Goal: Task Accomplishment & Management: Manage account settings

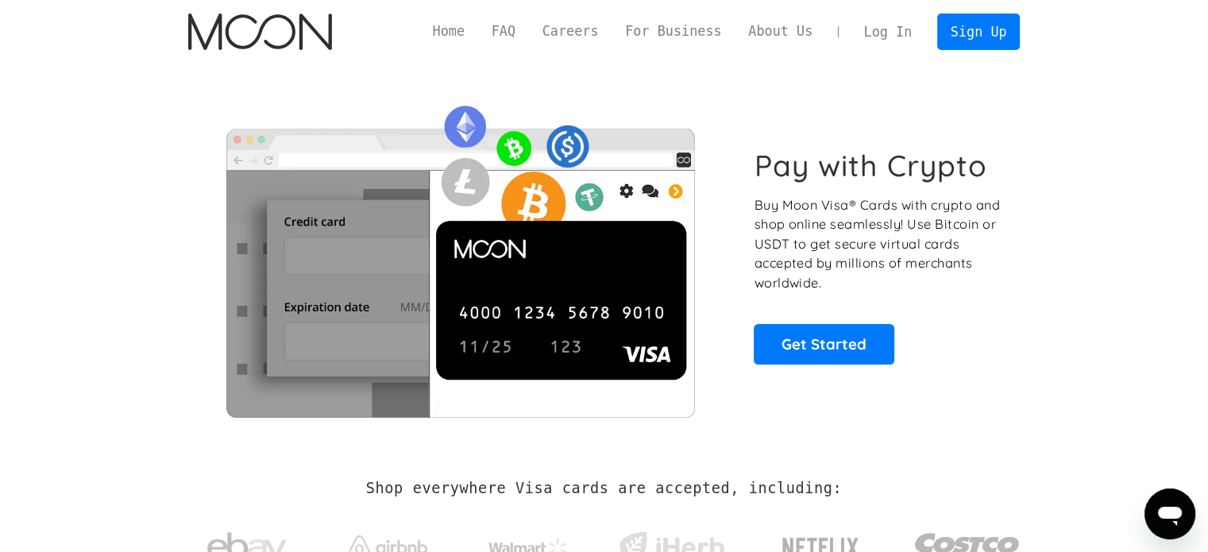
click at [903, 34] on link "Log In" at bounding box center [888, 31] width 75 height 35
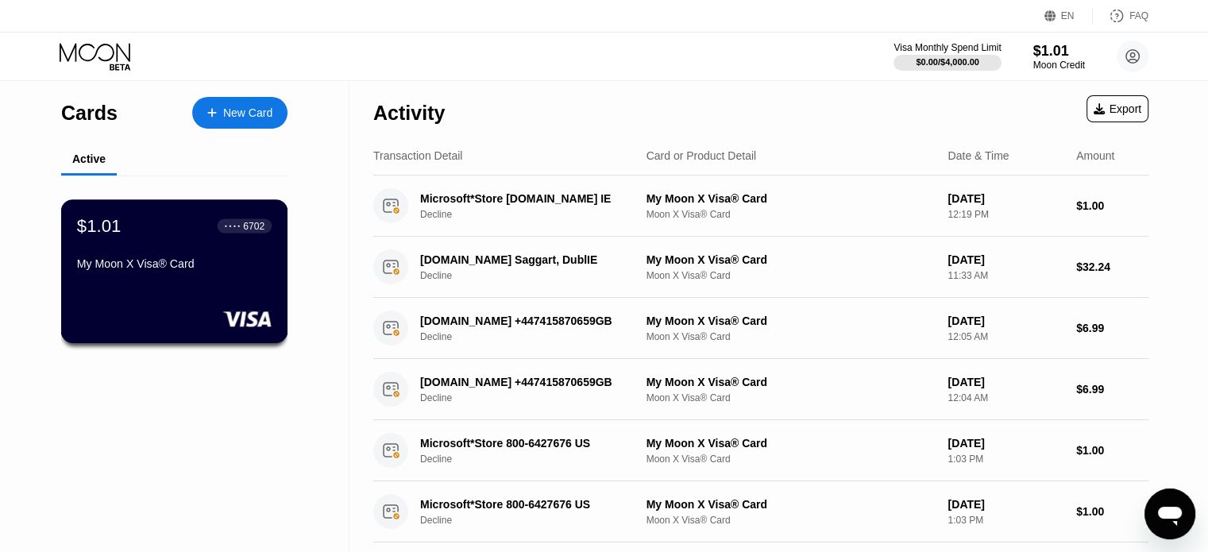
click at [158, 264] on div "My Moon X Visa® Card" at bounding box center [174, 263] width 195 height 13
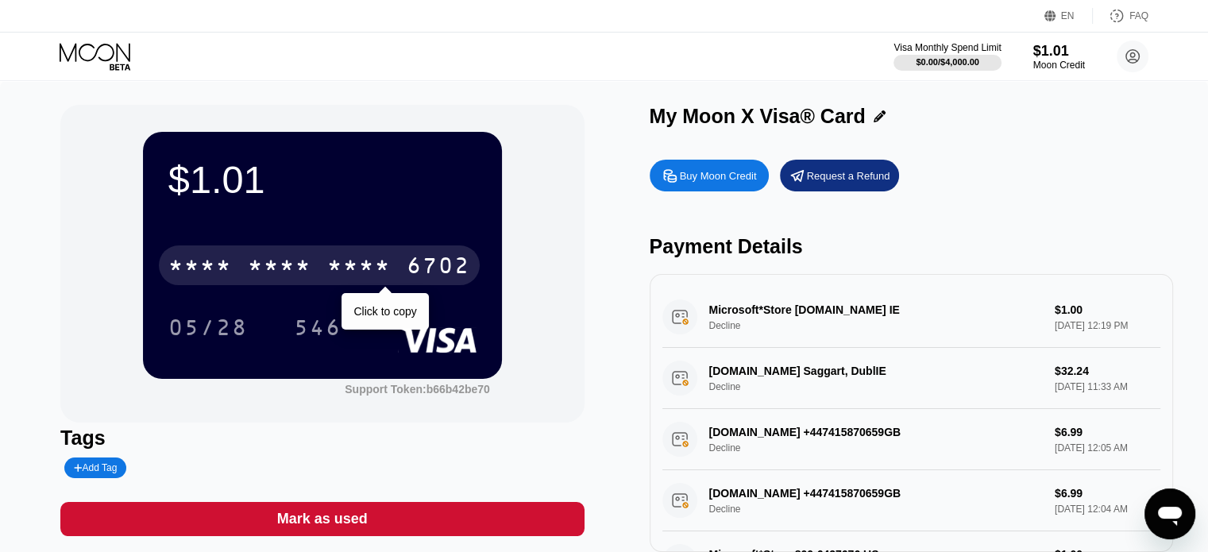
click at [321, 276] on div "* * * * * * * * * * * * 6702" at bounding box center [319, 265] width 321 height 40
